Goal: Find specific page/section: Find specific page/section

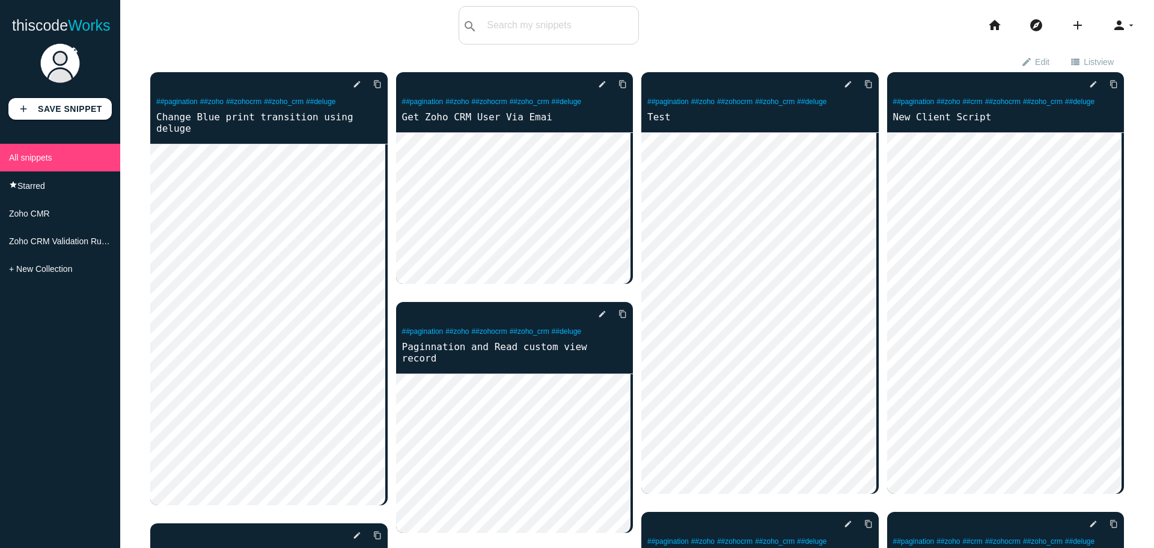
click at [523, 41] on div "search All: All: Code: Title: Tag: All: Code: Title: Tag:" at bounding box center [549, 25] width 180 height 38
click at [524, 23] on input "text" at bounding box center [578, 25] width 122 height 25
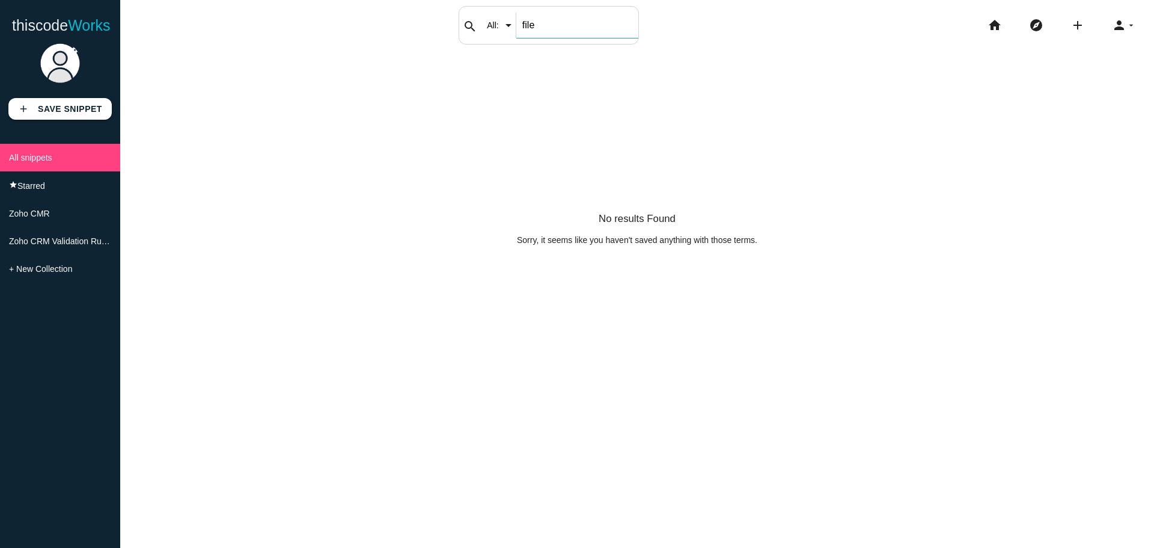
type input "file"
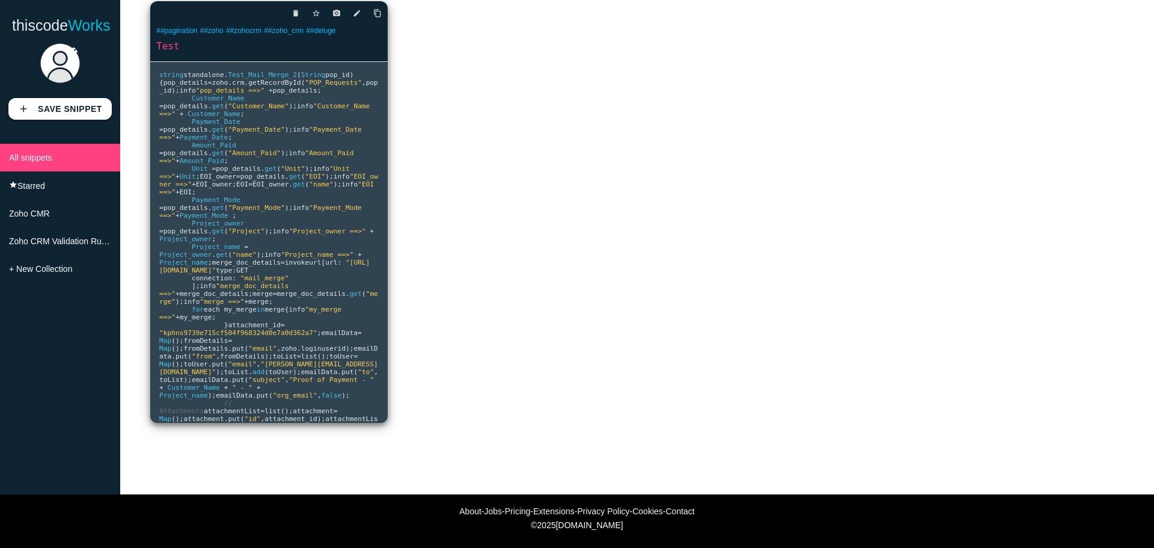
scroll to position [111, 0]
click at [290, 307] on pre "string standalone . Test_Mail_Merge_2 ( String pop_id ) { pop_details = zoho . …" at bounding box center [269, 242] width 238 height 361
click at [317, 259] on pre "string standalone . Test_Mail_Merge_2 ( String pop_id ) { pop_details = zoho . …" at bounding box center [269, 242] width 238 height 361
click at [358, 11] on icon "edit" at bounding box center [357, 13] width 8 height 22
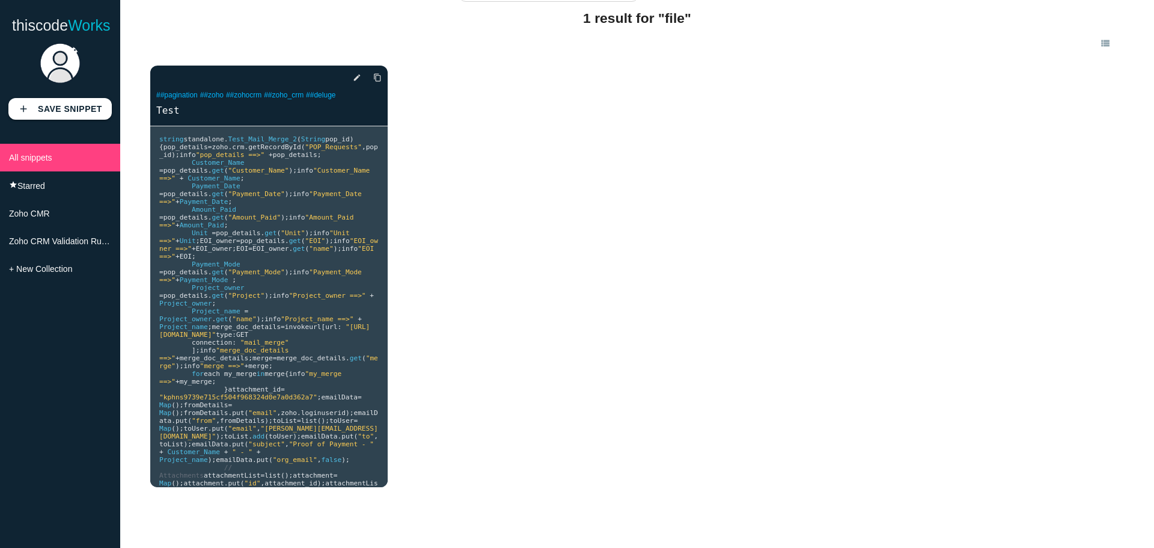
scroll to position [0, 0]
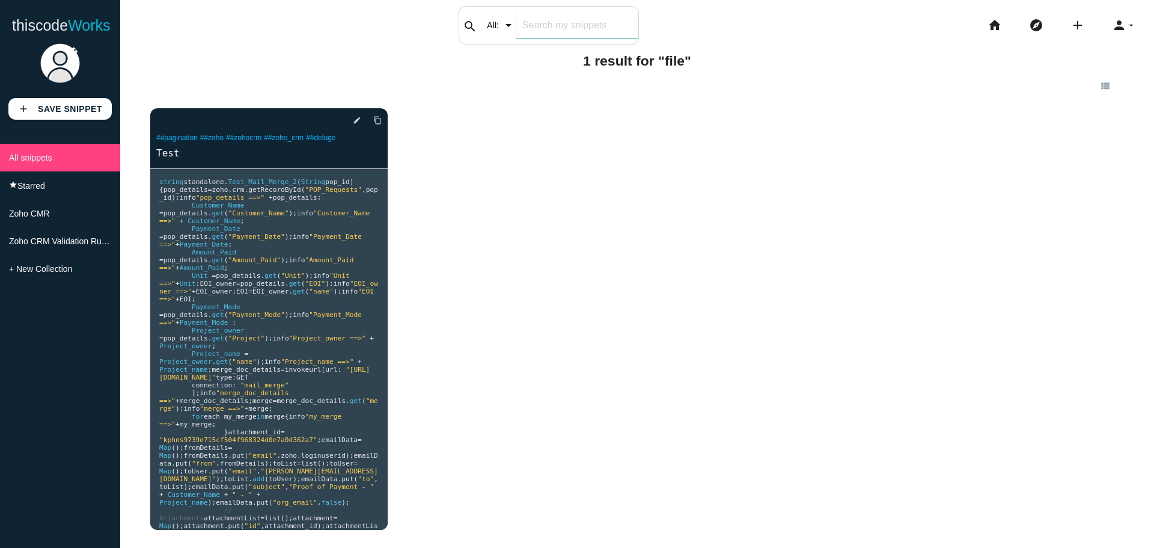
click at [496, 19] on div "search All: All: Code: Title: Tag: All: Code: Title: Tag:" at bounding box center [549, 25] width 180 height 38
paste input "Attachment"
type input "Attachment"
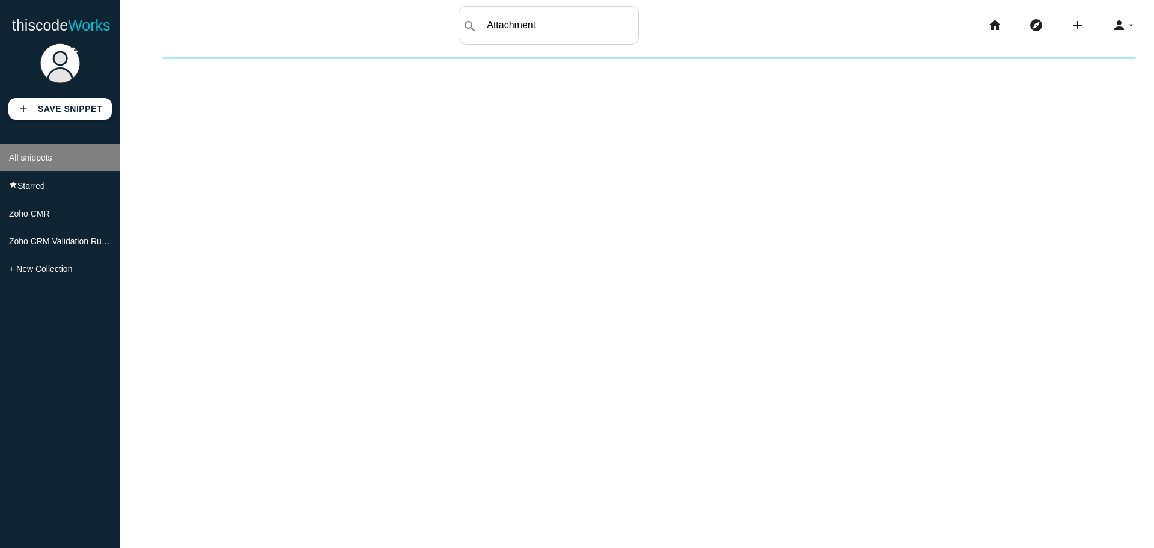
click at [71, 159] on li "All snippets" at bounding box center [60, 158] width 120 height 28
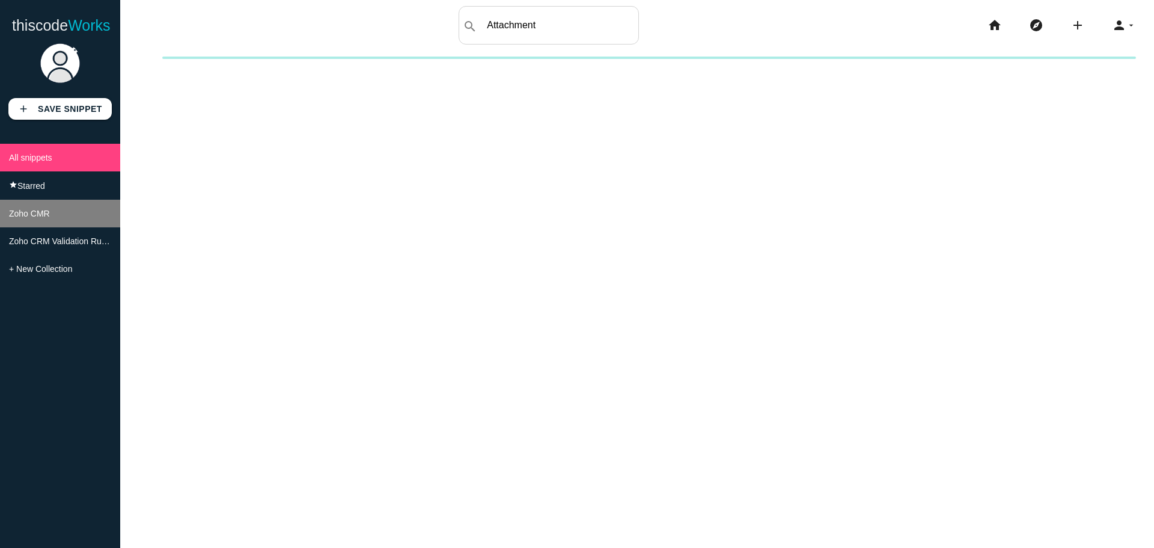
click at [84, 216] on li "Zoho CMR" at bounding box center [60, 214] width 120 height 28
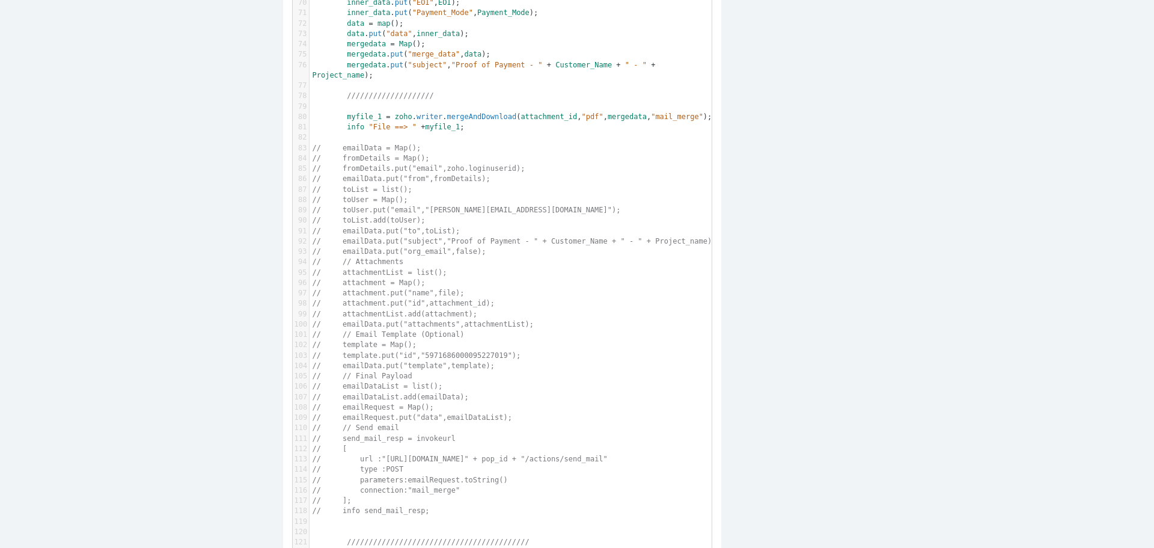
scroll to position [902, 0]
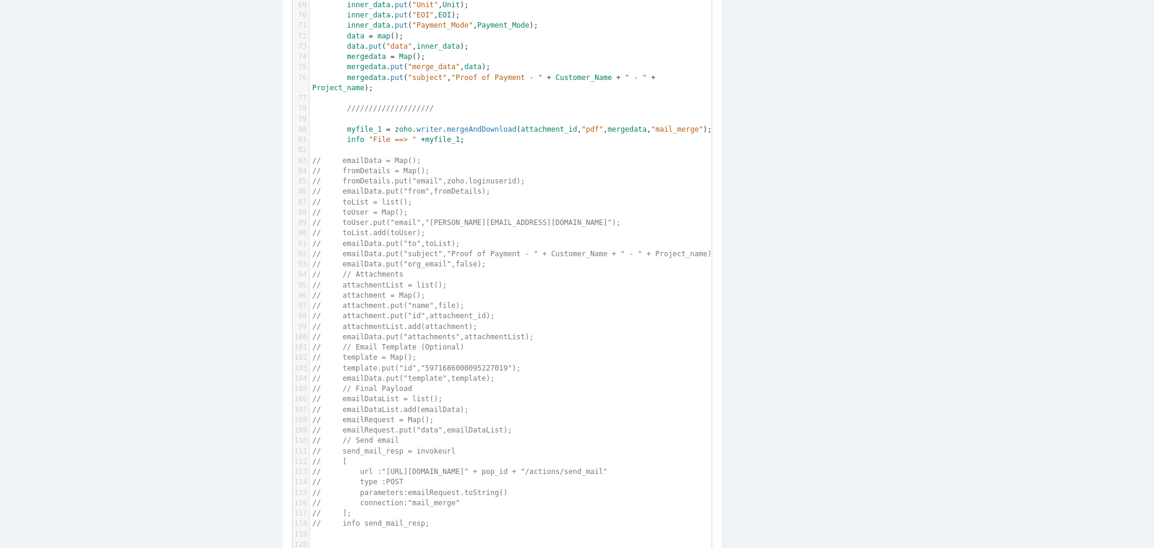
click at [898, 237] on main "Edit code snippet Private Title Test ​ x 1 string standalone . Test_Mail_Merge_…" at bounding box center [577, 177] width 1154 height 2056
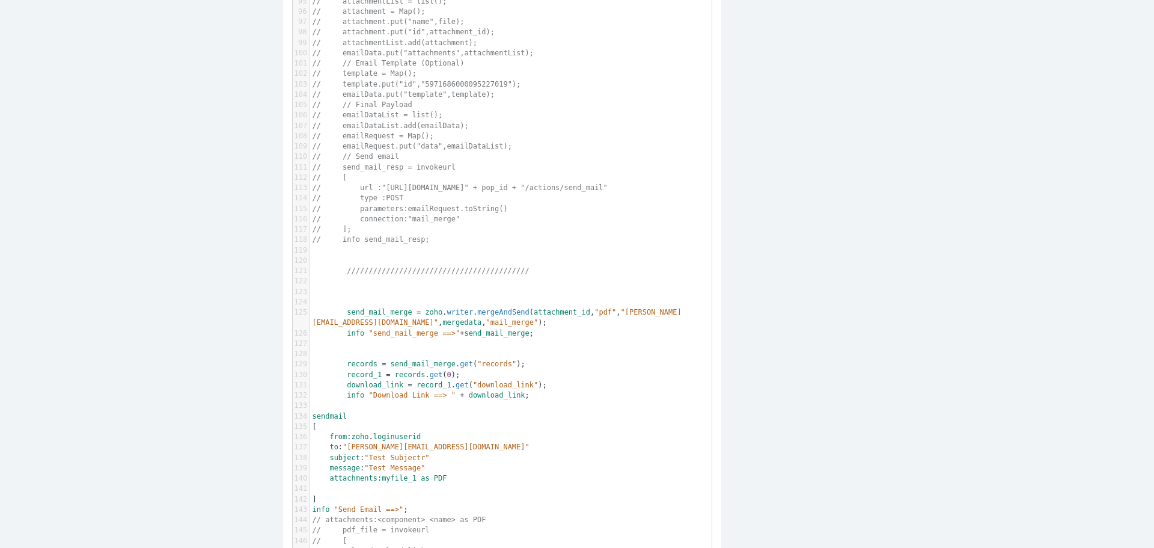
scroll to position [1020, 0]
